Goal: Task Accomplishment & Management: Use online tool/utility

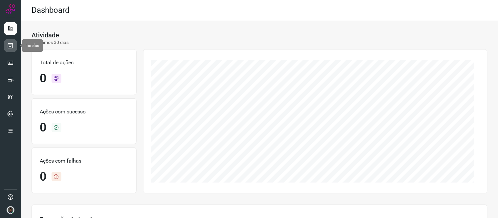
click at [7, 46] on icon at bounding box center [10, 45] width 7 height 7
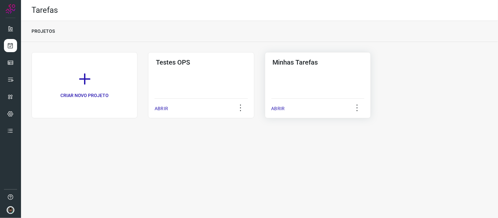
click at [314, 74] on div "Minhas Tarefas ABRIR" at bounding box center [318, 85] width 106 height 66
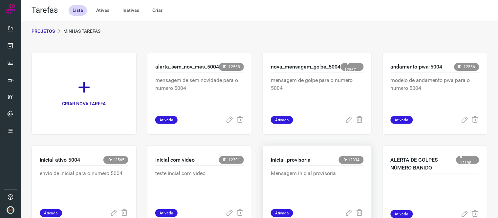
click at [273, 170] on p "Mensagem inicial provisoria" at bounding box center [317, 186] width 93 height 33
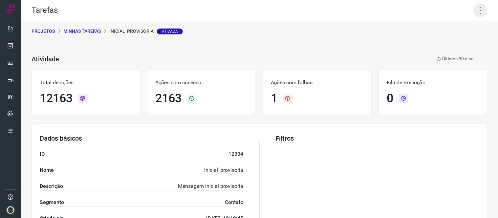
click at [475, 9] on icon at bounding box center [481, 11] width 14 height 14
click at [456, 40] on li "Executar" at bounding box center [452, 42] width 60 height 11
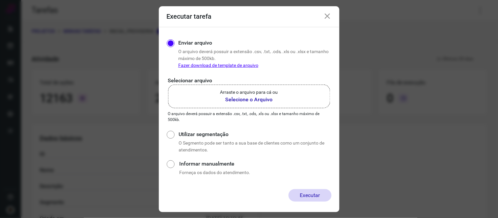
click at [232, 96] on b "Selecione o Arquivo" at bounding box center [249, 100] width 58 height 8
click at [0, 0] on input "Arraste o arquivo para cá ou Selecione o Arquivo" at bounding box center [0, 0] width 0 height 0
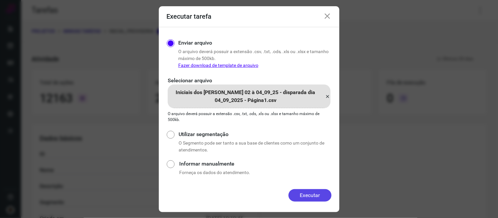
click at [317, 192] on button "Executar" at bounding box center [310, 195] width 43 height 12
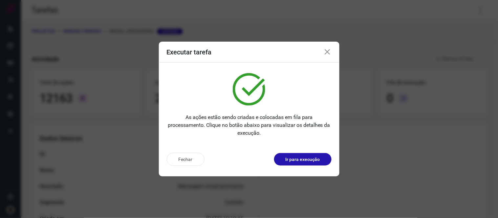
drag, startPoint x: 324, startPoint y: 54, endPoint x: 0, endPoint y: 50, distance: 323.8
click at [324, 54] on icon at bounding box center [328, 52] width 8 height 8
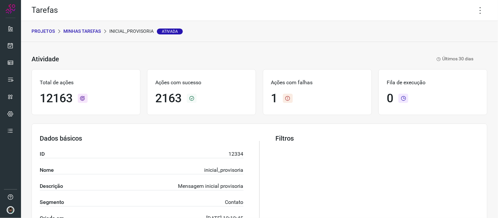
click at [90, 31] on p "Minhas Tarefas" at bounding box center [81, 31] width 37 height 7
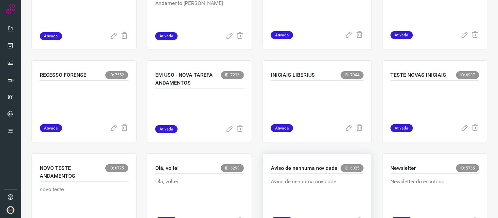
scroll to position [427, 0]
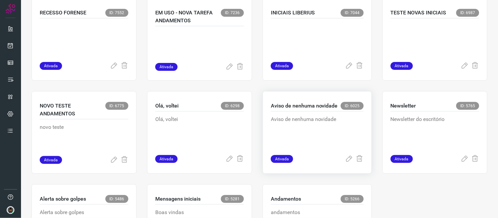
click at [322, 108] on p "Aviso de nenhuma novidade" at bounding box center [304, 106] width 67 height 8
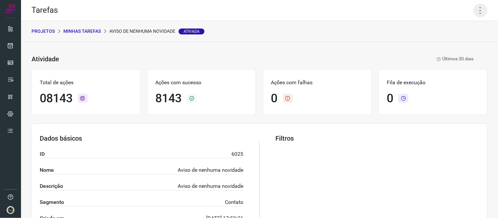
click at [474, 4] on icon at bounding box center [481, 11] width 14 height 14
drag, startPoint x: 442, startPoint y: 34, endPoint x: 444, endPoint y: 38, distance: 5.1
click at [443, 40] on ul "Editar Executar Remover Desativar tarefa" at bounding box center [452, 48] width 60 height 55
click at [448, 41] on li "Executar" at bounding box center [452, 42] width 60 height 11
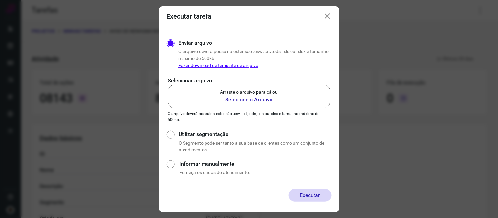
click at [313, 97] on label "Arraste o arquivo para cá ou Selecione o Arquivo" at bounding box center [249, 97] width 162 height 24
click at [0, 0] on input "Arraste o arquivo para cá ou Selecione o Arquivo" at bounding box center [0, 0] width 0 height 0
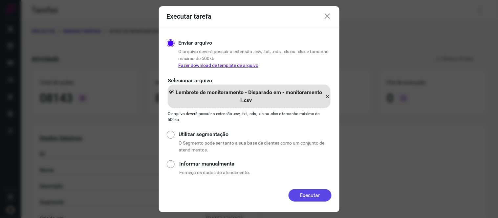
click at [304, 190] on form "Executar tarefa Enviar arquivo O arquivo deverá possuir a extensão .csv, .txt, …" at bounding box center [249, 109] width 181 height 206
click at [314, 195] on button "Executar" at bounding box center [310, 195] width 43 height 12
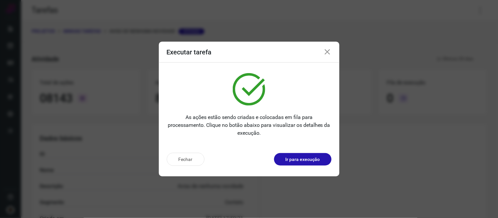
click at [325, 51] on icon at bounding box center [328, 52] width 8 height 8
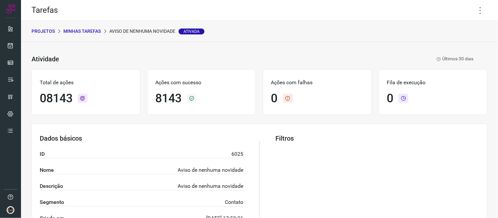
drag, startPoint x: 475, startPoint y: 11, endPoint x: 447, endPoint y: 33, distance: 35.5
click at [474, 12] on icon at bounding box center [481, 11] width 14 height 14
click at [426, 44] on li "Executar" at bounding box center [452, 42] width 60 height 11
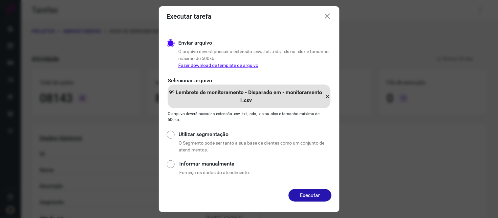
click at [325, 97] on icon at bounding box center [327, 97] width 5 height 8
click at [0, 0] on input "9º Lembrete de monitoramento - Disparado em - monitoramento 1.csv" at bounding box center [0, 0] width 0 height 0
click at [310, 200] on button "Executar" at bounding box center [310, 195] width 43 height 12
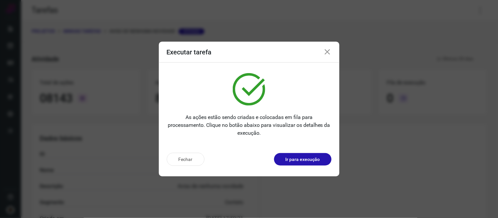
drag, startPoint x: 332, startPoint y: 49, endPoint x: 329, endPoint y: 54, distance: 5.7
click at [332, 50] on div "Executar tarefa" at bounding box center [249, 52] width 181 height 21
click at [326, 55] on icon at bounding box center [328, 52] width 8 height 8
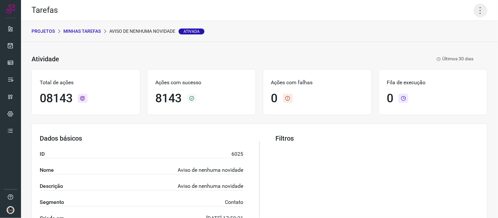
click at [474, 10] on icon at bounding box center [481, 11] width 14 height 14
click at [447, 44] on li "Executar" at bounding box center [452, 42] width 60 height 11
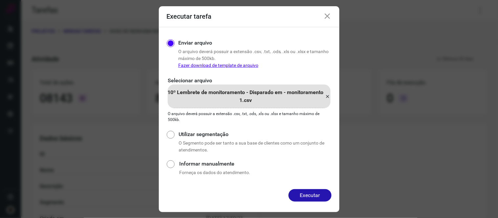
click at [332, 95] on div "Enviar arquivo O arquivo deverá possuir a extensão .csv, .txt, .ods, .xls ou .x…" at bounding box center [249, 108] width 181 height 162
click at [325, 95] on icon at bounding box center [327, 97] width 5 height 8
click at [0, 0] on input "10º Lembrete de monitoramento - Disparado em - monitoramento 1.csv" at bounding box center [0, 0] width 0 height 0
click at [313, 192] on button "Executar" at bounding box center [310, 195] width 43 height 12
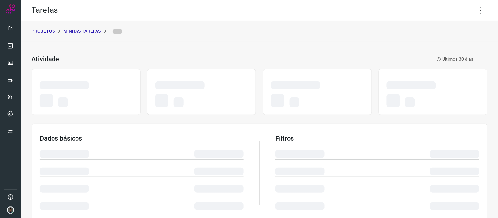
click at [467, 10] on div "Tarefas" at bounding box center [259, 10] width 477 height 21
click at [474, 10] on icon at bounding box center [481, 11] width 14 height 14
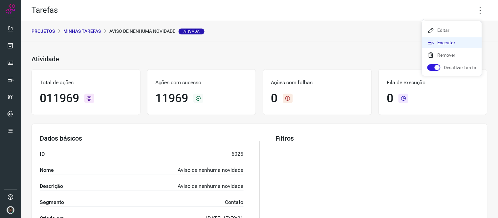
click at [448, 43] on li "Executar" at bounding box center [452, 42] width 60 height 11
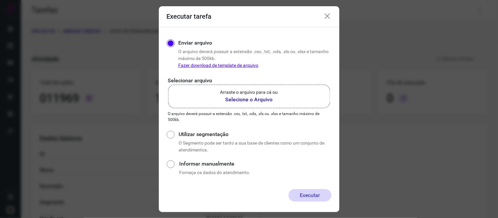
click at [281, 90] on label "Arraste o arquivo para cá ou Selecione o Arquivo" at bounding box center [249, 97] width 162 height 24
click at [0, 0] on input "Arraste o arquivo para cá ou Selecione o Arquivo" at bounding box center [0, 0] width 0 height 0
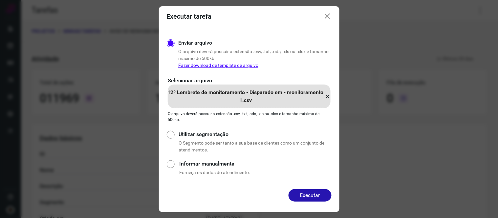
click at [307, 195] on button "Executar" at bounding box center [310, 195] width 43 height 12
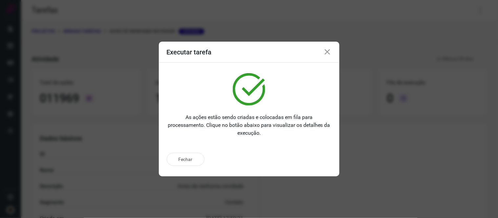
click at [328, 53] on icon at bounding box center [328, 52] width 8 height 8
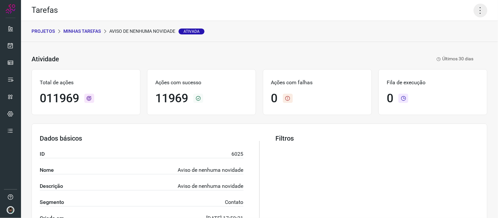
click at [474, 13] on icon at bounding box center [481, 11] width 14 height 14
click at [448, 41] on li "Executar" at bounding box center [452, 42] width 60 height 11
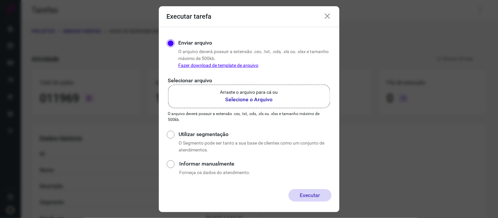
click at [311, 100] on label "Arraste o arquivo para cá ou Selecione o Arquivo" at bounding box center [249, 97] width 162 height 24
click at [0, 0] on input "Arraste o arquivo para cá ou Selecione o Arquivo" at bounding box center [0, 0] width 0 height 0
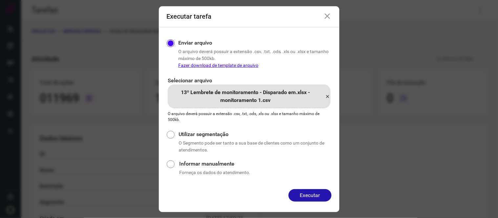
click at [314, 198] on button "Executar" at bounding box center [310, 195] width 43 height 12
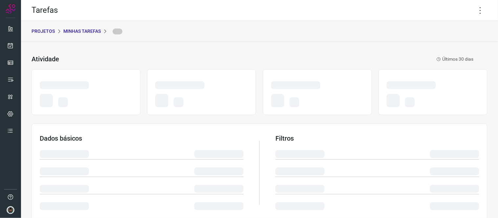
click at [474, 11] on icon at bounding box center [481, 11] width 14 height 14
click at [474, 9] on icon at bounding box center [481, 11] width 14 height 14
drag, startPoint x: 364, startPoint y: 50, endPoint x: 317, endPoint y: 17, distance: 57.2
click at [319, 18] on div "Tarefas PROJETOS Minhas Tarefas Atividade Últimos 30 dias Dados básicos Filtros…" at bounding box center [259, 109] width 477 height 218
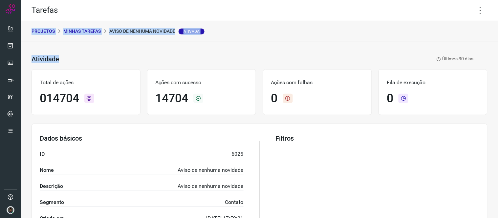
click at [278, 24] on div "PROJETOS Minhas Tarefas Aviso de nenhuma novidade Ativada" at bounding box center [259, 31] width 477 height 21
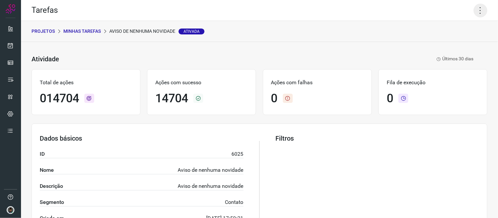
click at [474, 11] on icon at bounding box center [481, 11] width 14 height 14
click at [455, 44] on li "Executar" at bounding box center [452, 42] width 60 height 11
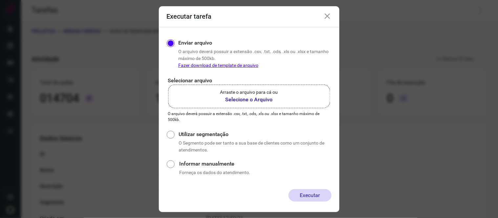
click at [265, 103] on b "Selecione o Arquivo" at bounding box center [249, 100] width 58 height 8
click at [0, 0] on input "Arraste o arquivo para cá ou Selecione o Arquivo" at bounding box center [0, 0] width 0 height 0
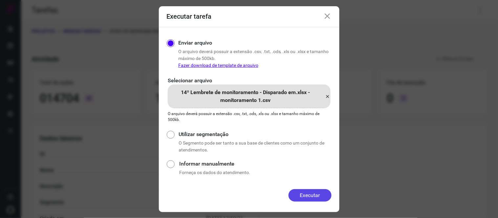
click at [324, 195] on button "Executar" at bounding box center [310, 195] width 43 height 12
